Goal: Navigation & Orientation: Understand site structure

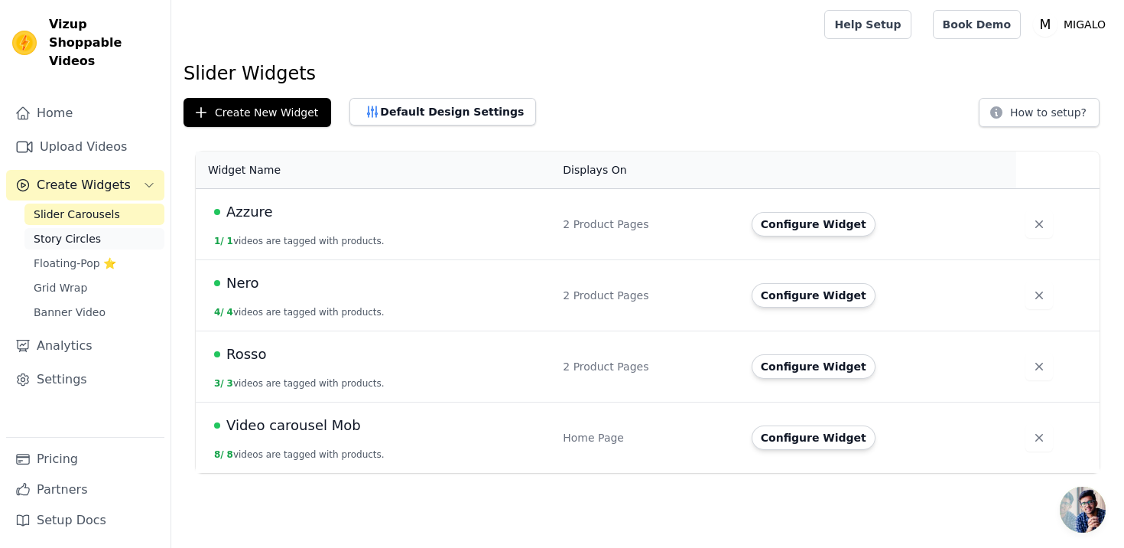
click at [76, 231] on span "Story Circles" at bounding box center [67, 238] width 67 height 15
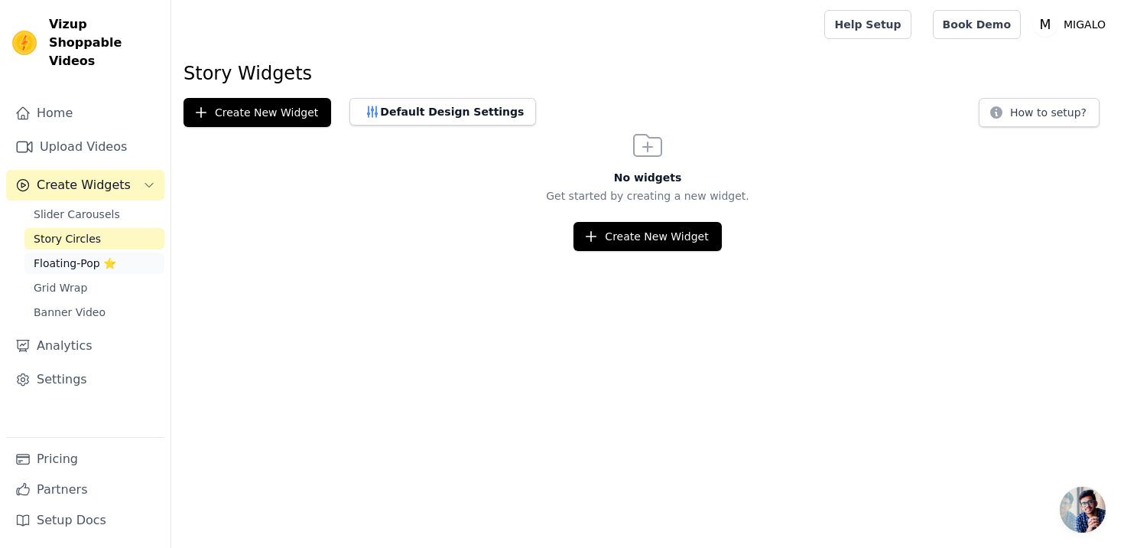
click at [83, 255] on span "Floating-Pop ⭐" at bounding box center [75, 262] width 83 height 15
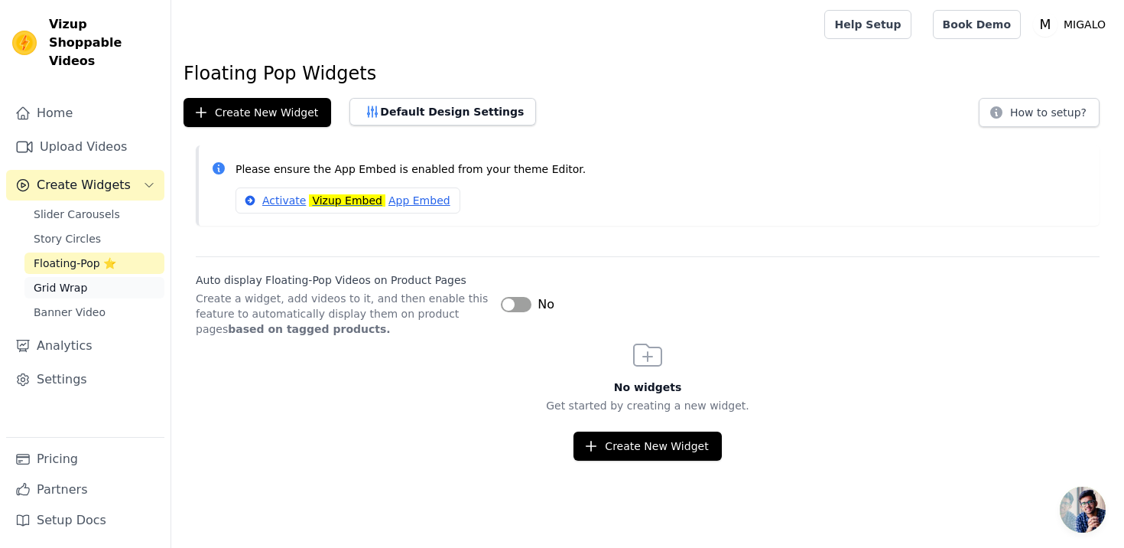
click at [80, 280] on span "Grid Wrap" at bounding box center [61, 287] width 54 height 15
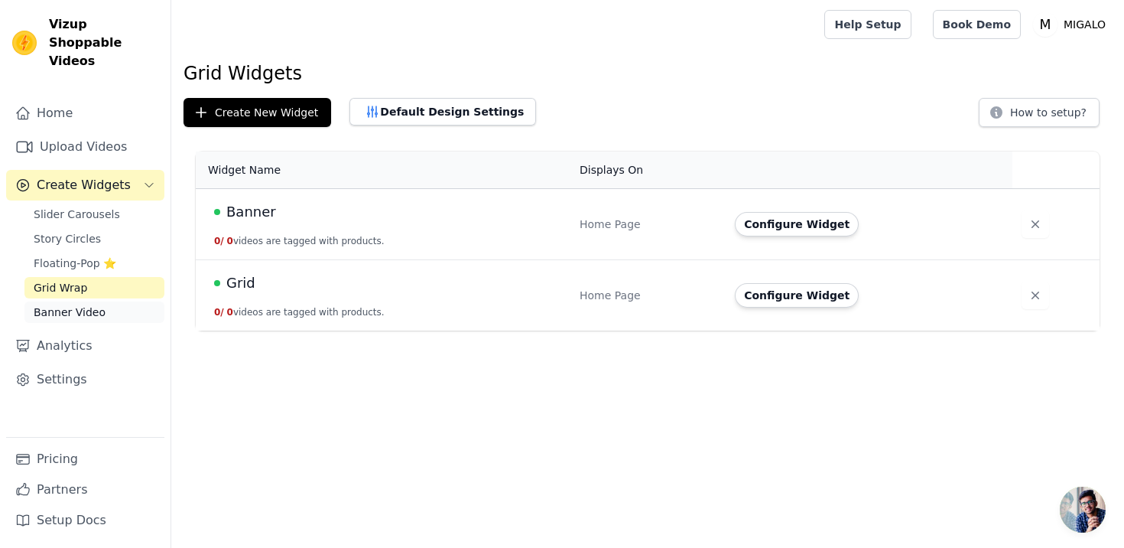
click at [82, 304] on span "Banner Video" at bounding box center [70, 311] width 72 height 15
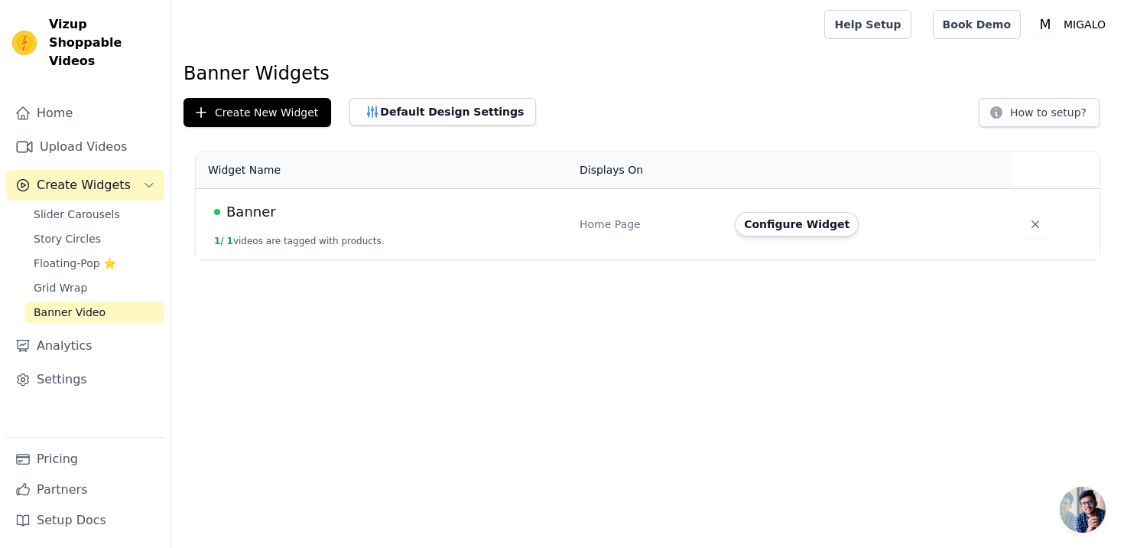
click at [358, 221] on div "Banner" at bounding box center [387, 211] width 347 height 21
click at [98, 277] on link "Grid Wrap" at bounding box center [94, 287] width 140 height 21
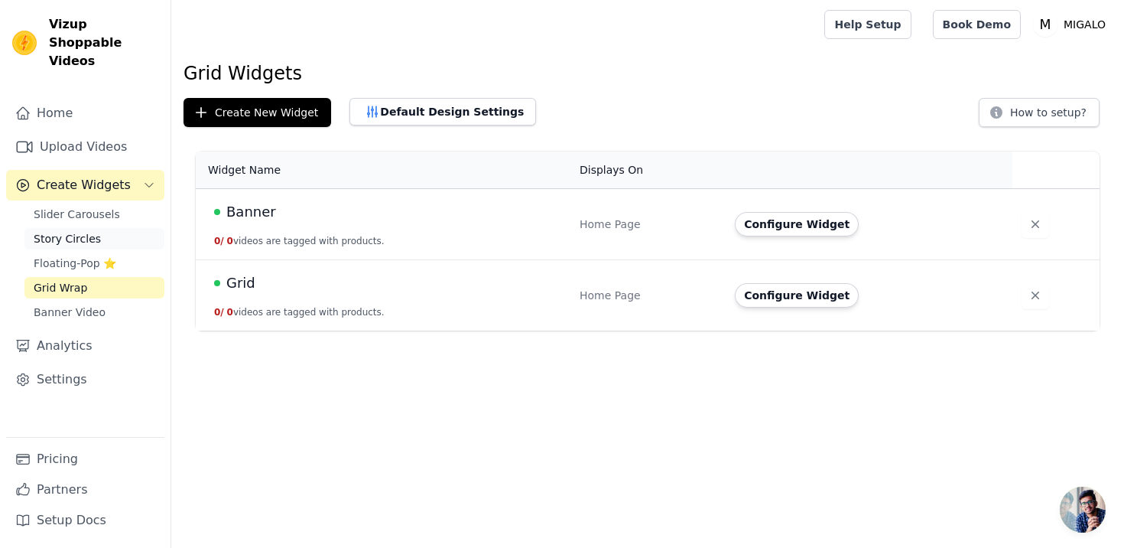
click at [112, 229] on link "Story Circles" at bounding box center [94, 238] width 140 height 21
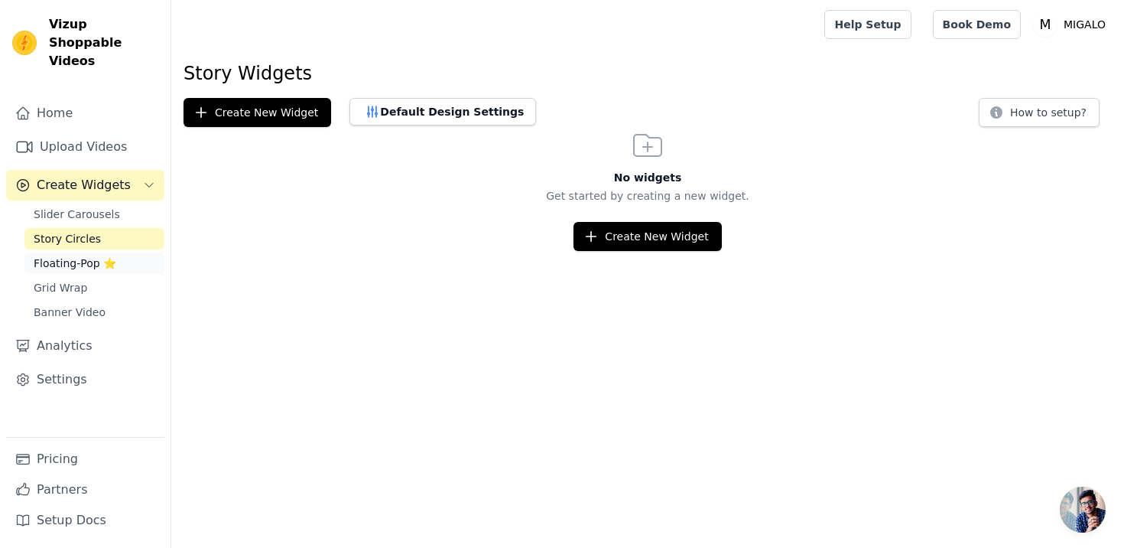
click at [109, 255] on span "Floating-Pop ⭐" at bounding box center [75, 262] width 83 height 15
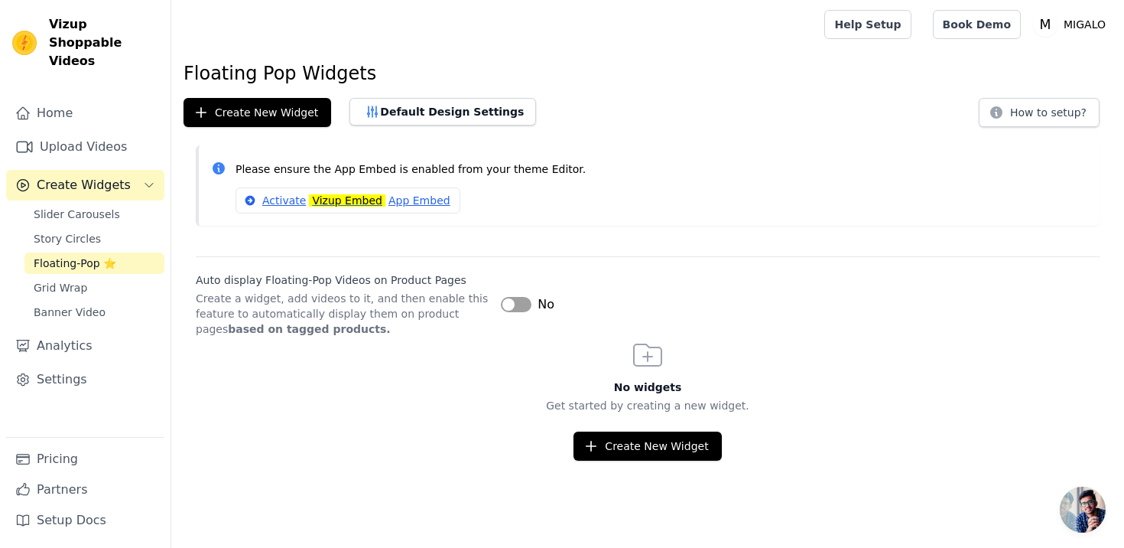
click at [112, 252] on link "Floating-Pop ⭐" at bounding box center [94, 262] width 140 height 21
click at [115, 228] on link "Story Circles" at bounding box center [94, 238] width 140 height 21
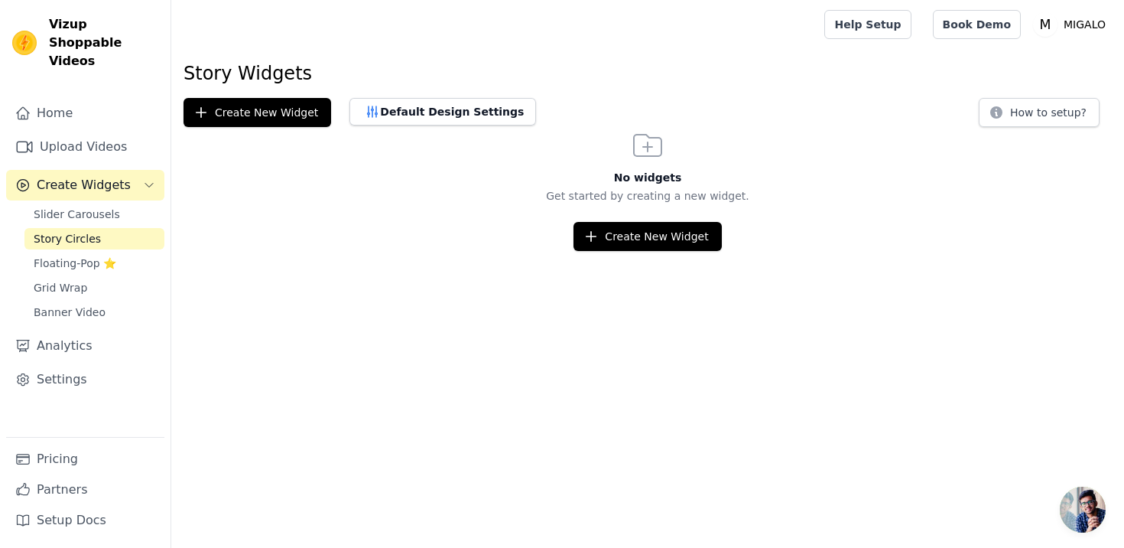
click at [115, 228] on link "Story Circles" at bounding box center [94, 238] width 140 height 21
click at [115, 207] on div "Slider Carousels Story Circles Floating-Pop ⭐ Grid Wrap Banner Video" at bounding box center [94, 262] width 140 height 119
click at [115, 203] on link "Slider Carousels" at bounding box center [94, 213] width 140 height 21
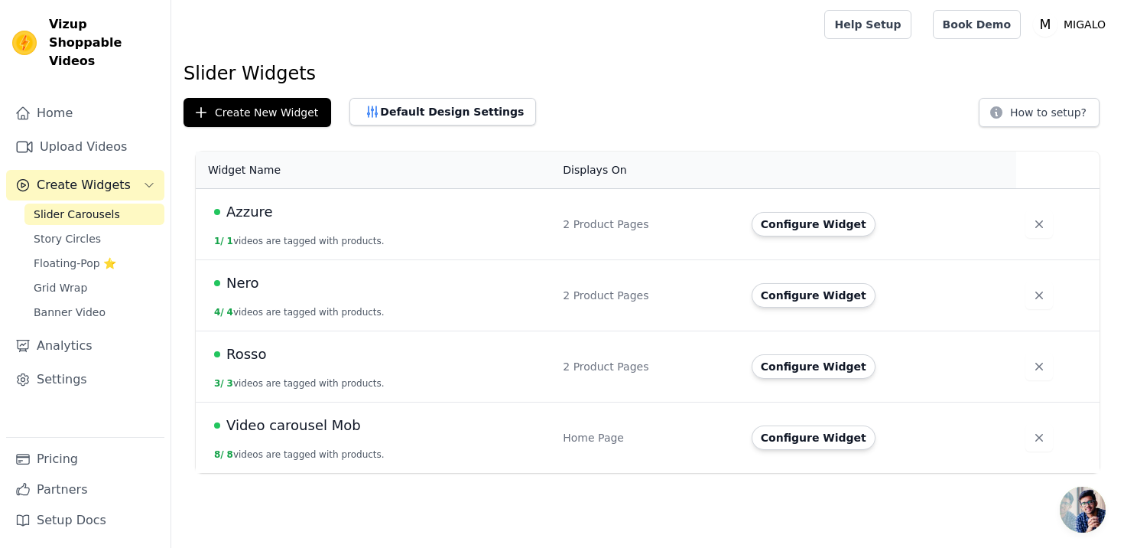
click at [125, 203] on link "Slider Carousels" at bounding box center [94, 213] width 140 height 21
